Goal: Task Accomplishment & Management: Use online tool/utility

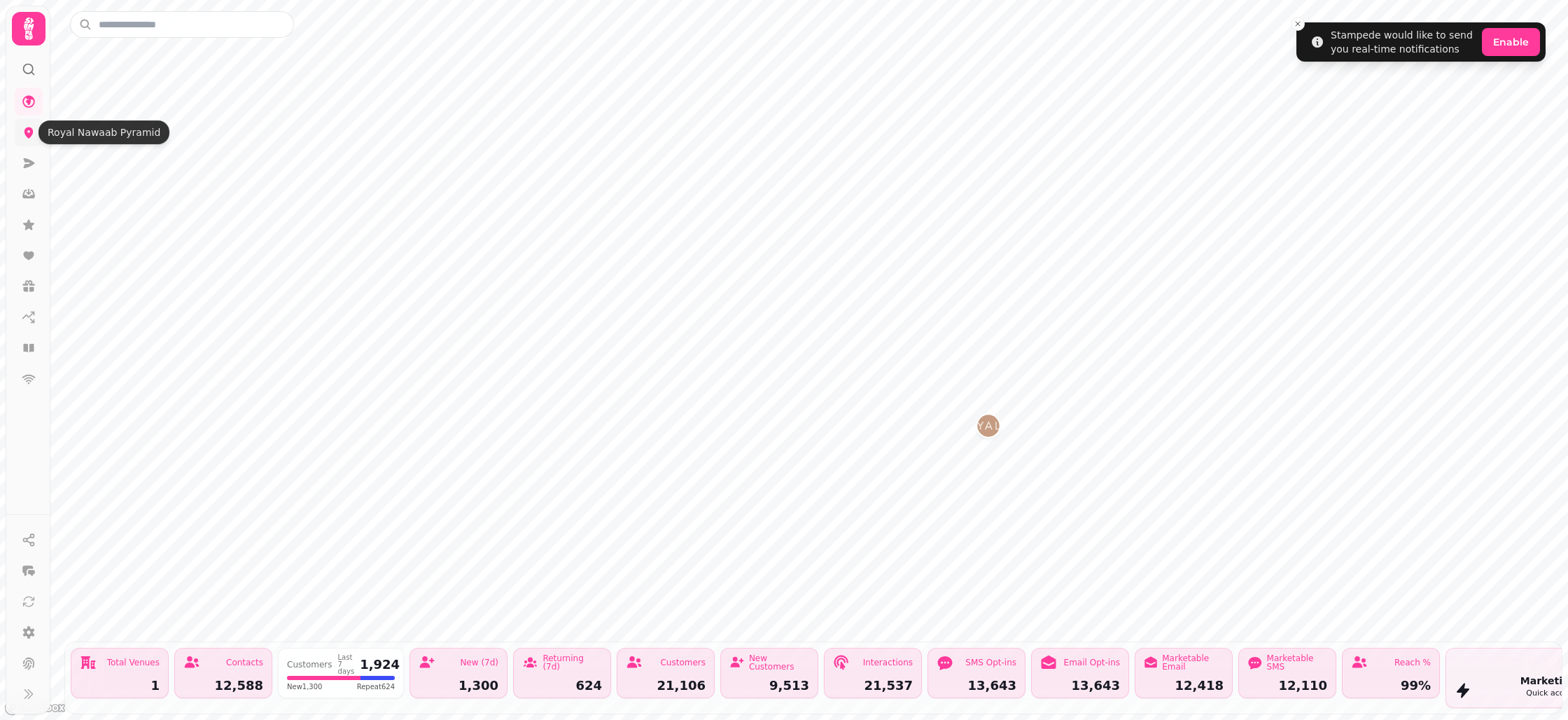
click at [33, 135] on icon at bounding box center [28, 132] width 14 height 14
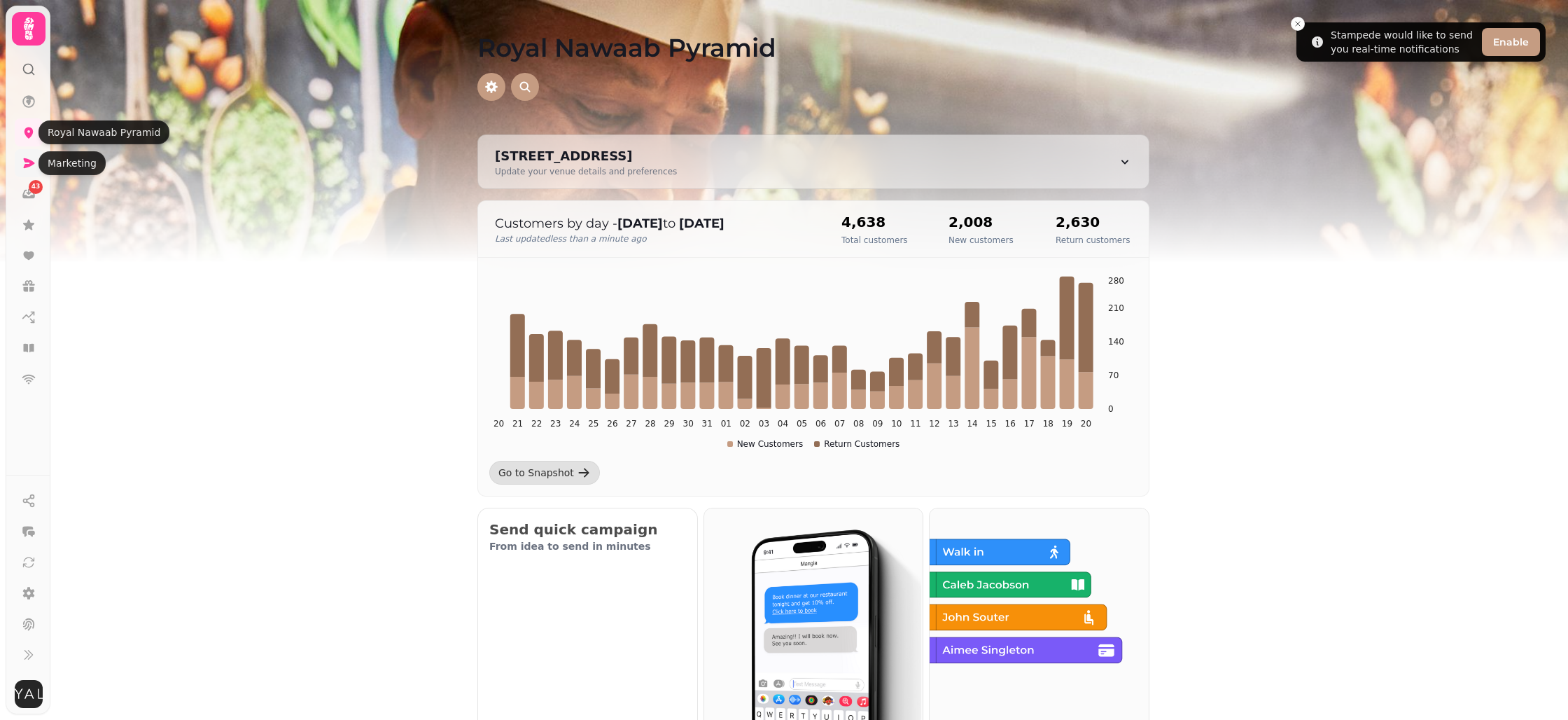
click at [25, 157] on icon at bounding box center [28, 163] width 14 height 14
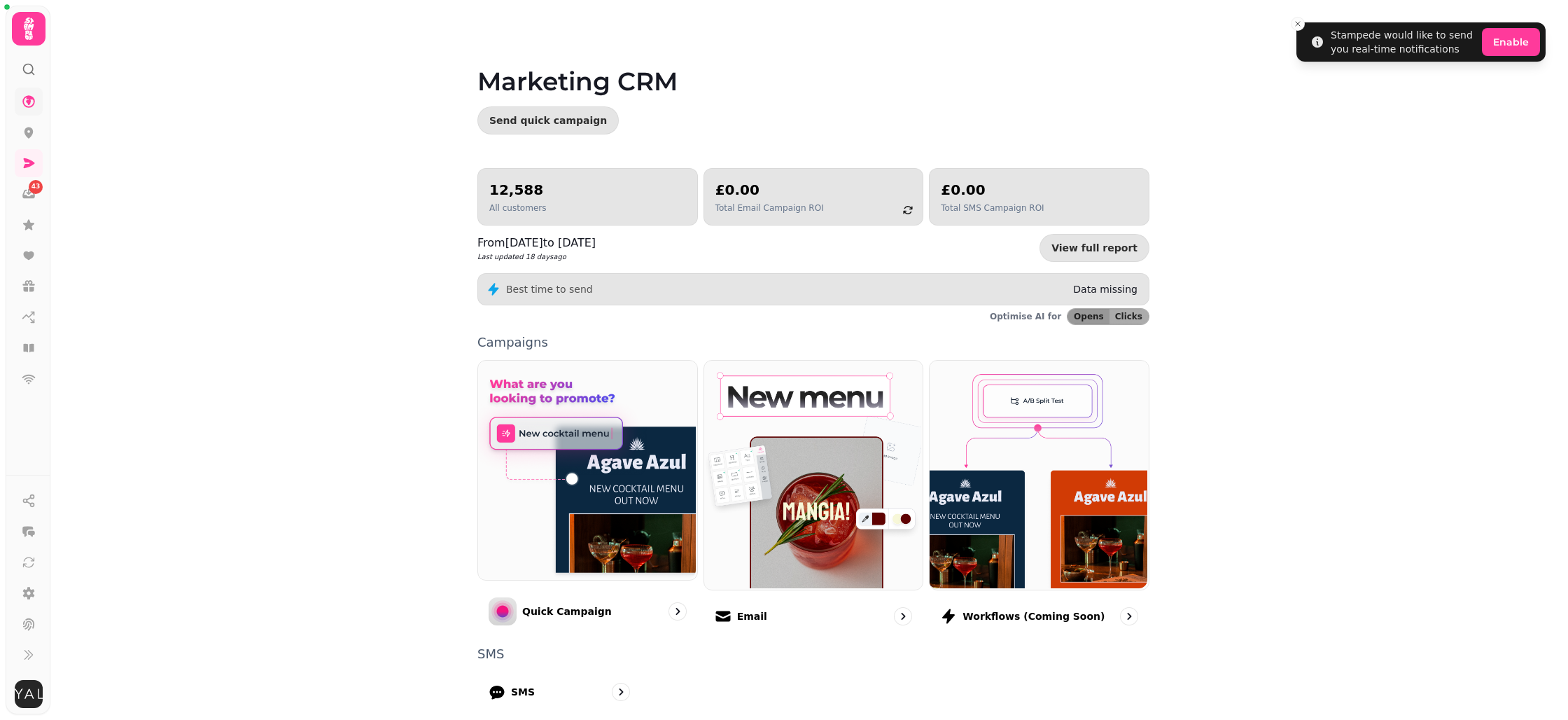
click at [30, 104] on icon at bounding box center [28, 101] width 14 height 14
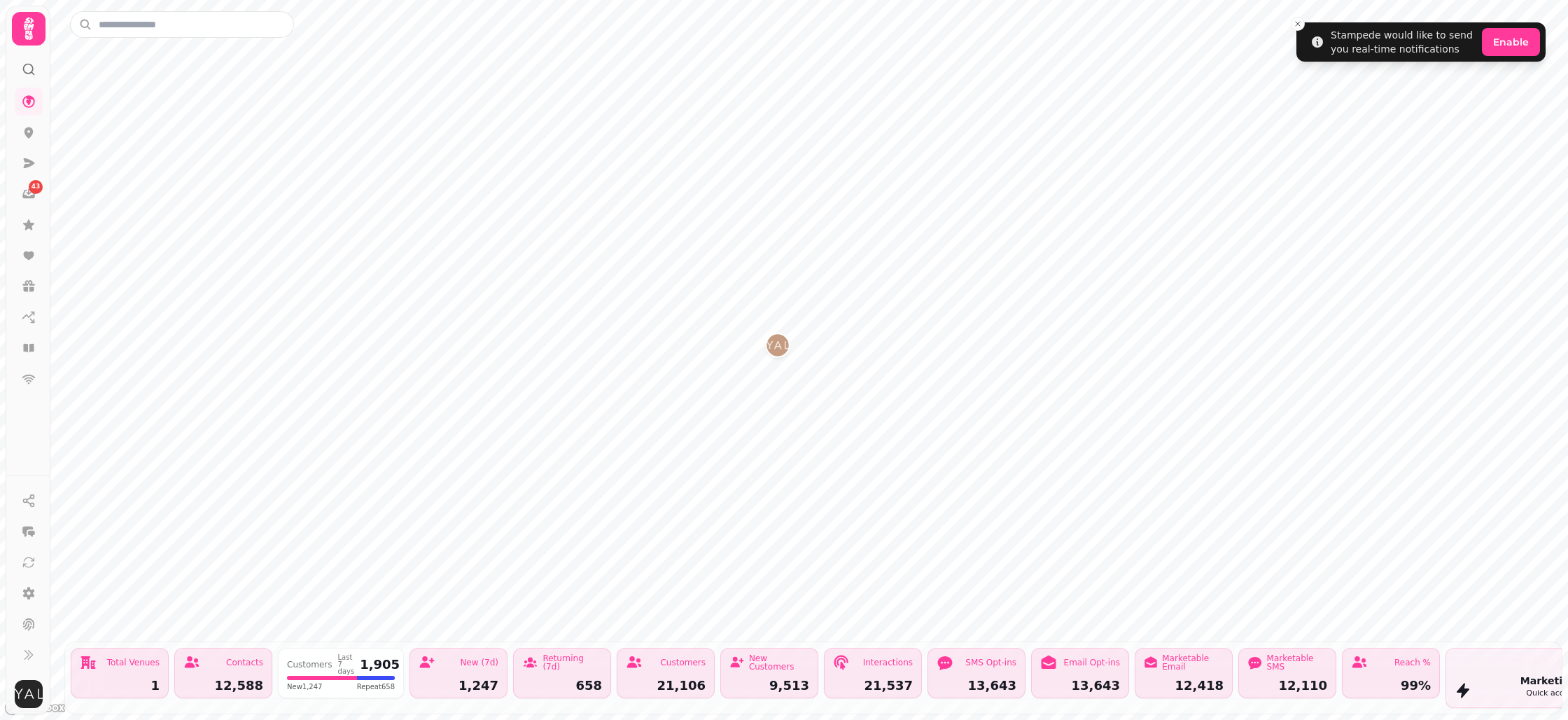
click at [32, 22] on icon at bounding box center [28, 28] width 28 height 28
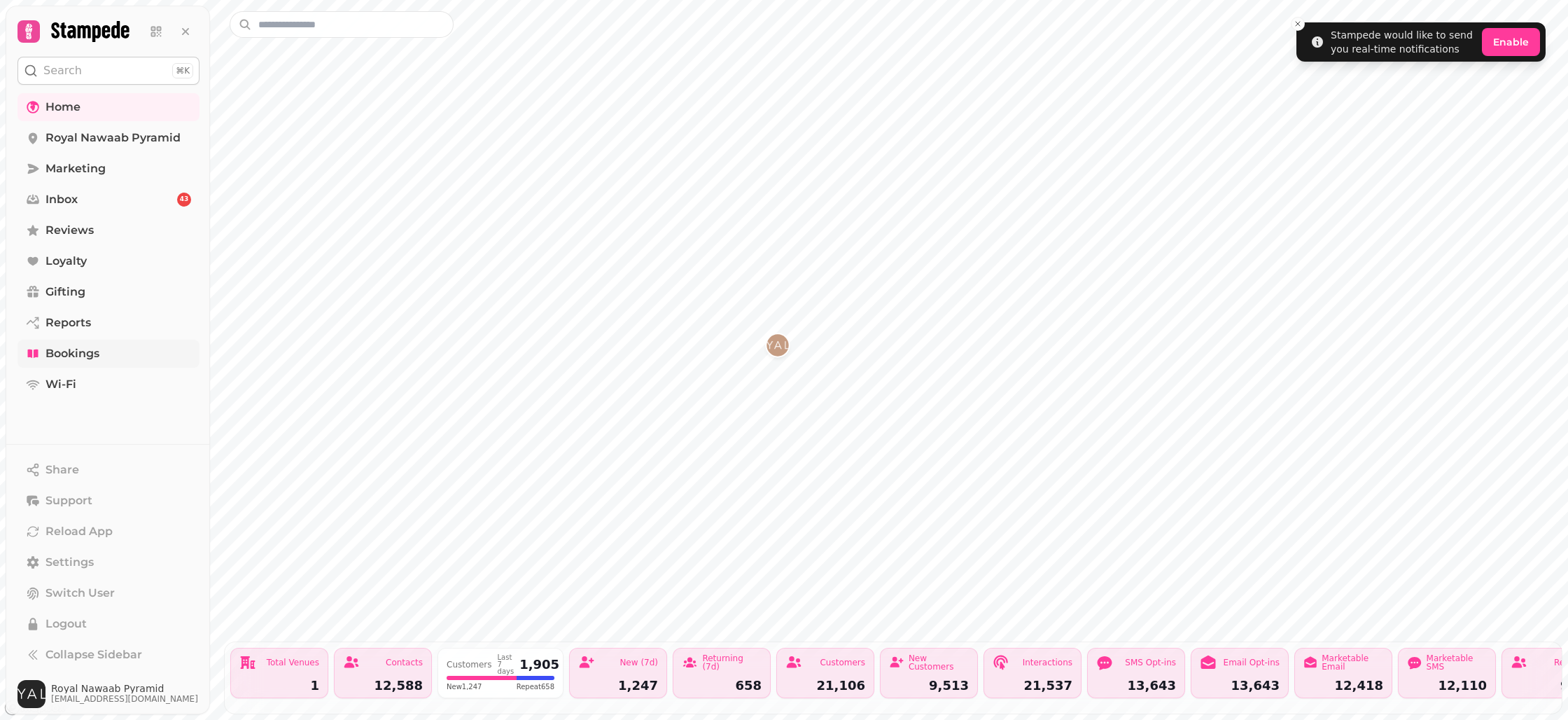
click at [65, 356] on span "Bookings" at bounding box center [72, 354] width 54 height 17
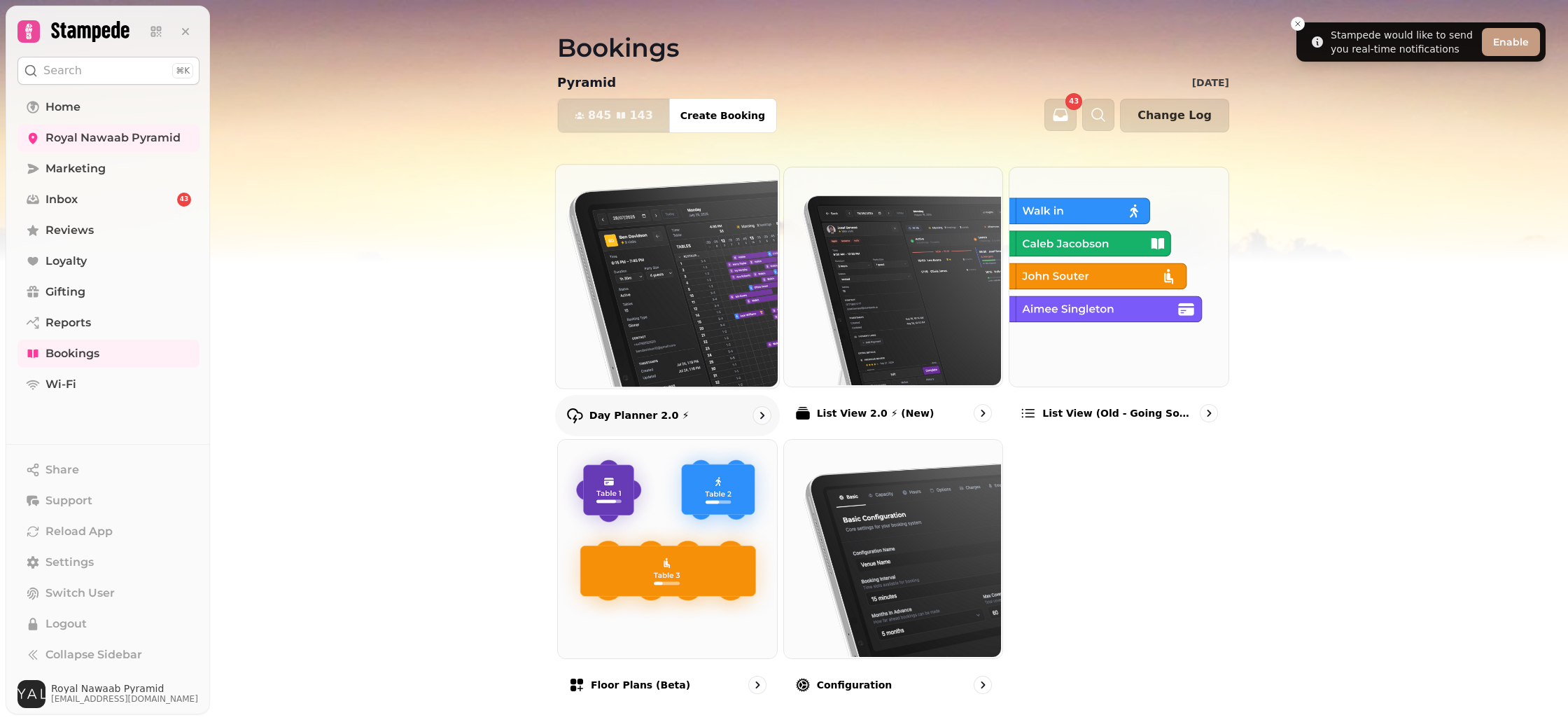
click at [642, 362] on img at bounding box center [666, 275] width 223 height 223
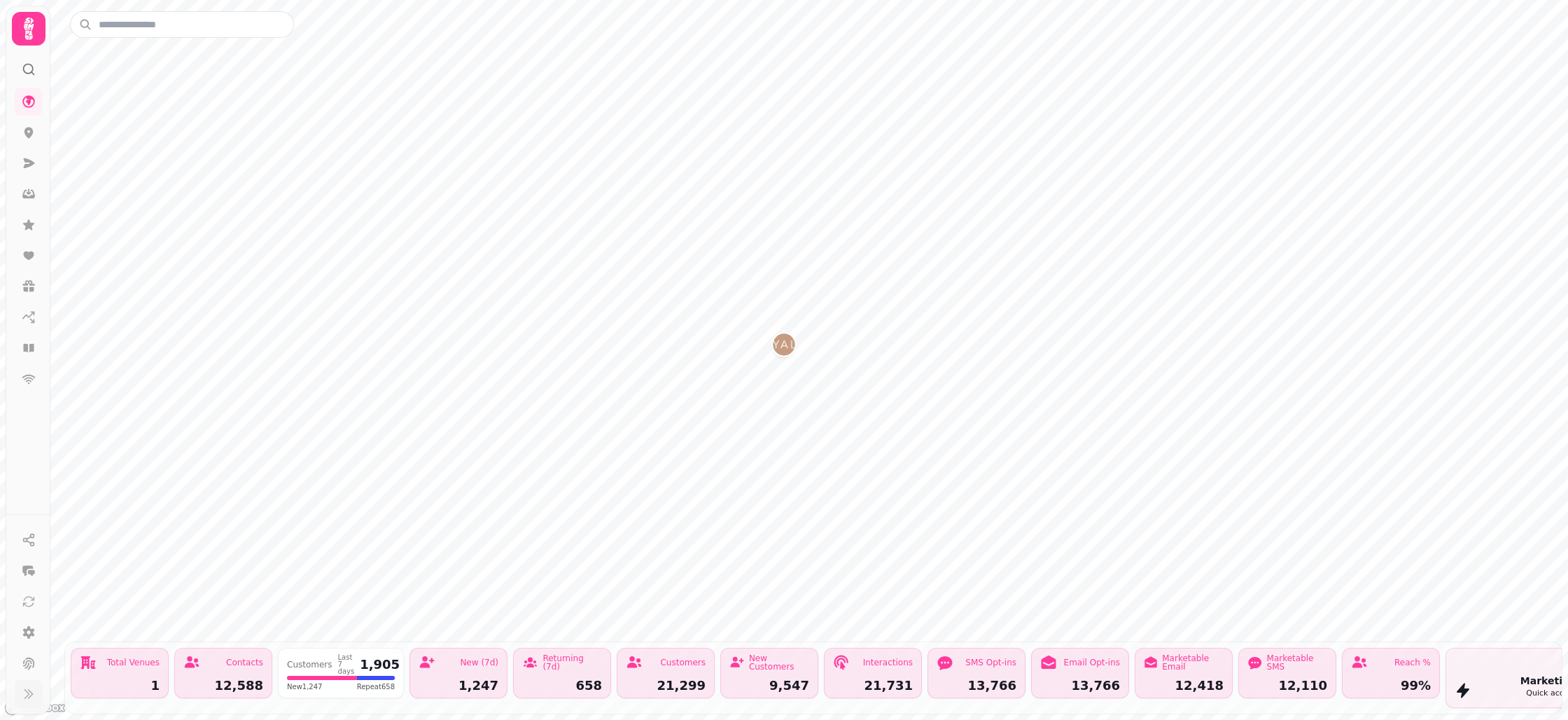
click at [29, 694] on icon at bounding box center [28, 694] width 14 height 14
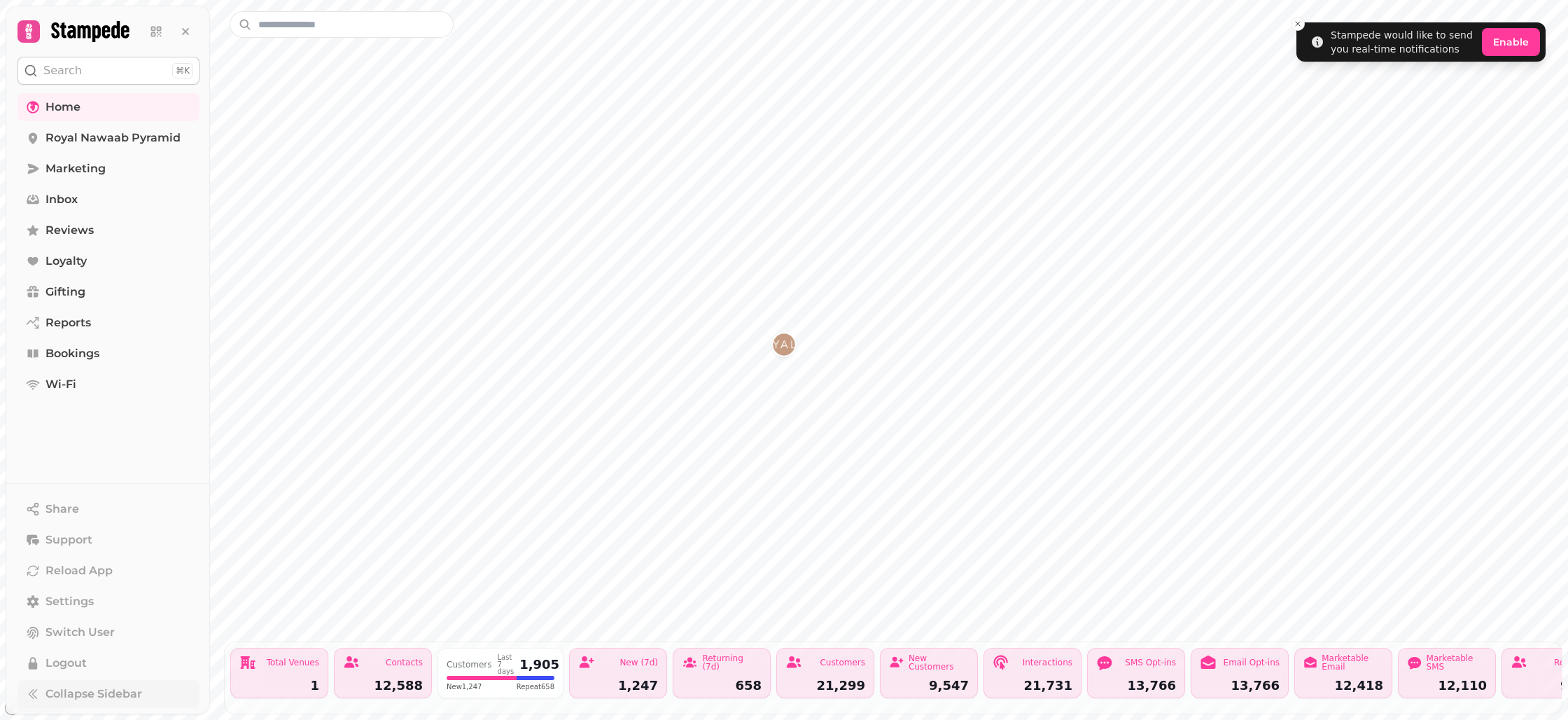
drag, startPoint x: 70, startPoint y: 45, endPoint x: 75, endPoint y: 37, distance: 9.4
click at [70, 44] on div at bounding box center [108, 28] width 204 height 45
click at [76, 37] on icon at bounding box center [90, 31] width 77 height 21
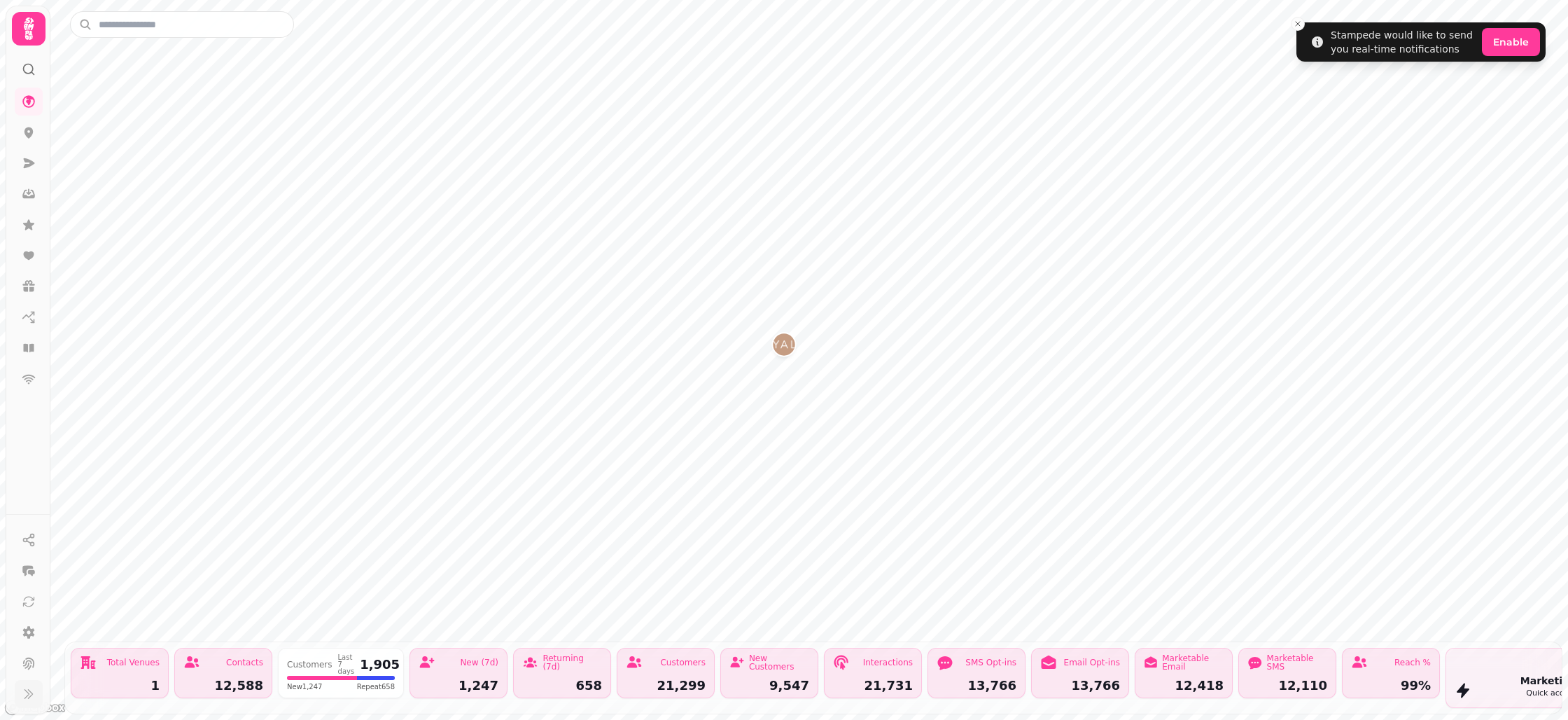
click at [18, 32] on icon at bounding box center [28, 28] width 28 height 28
